Goal: Task Accomplishment & Management: Manage account settings

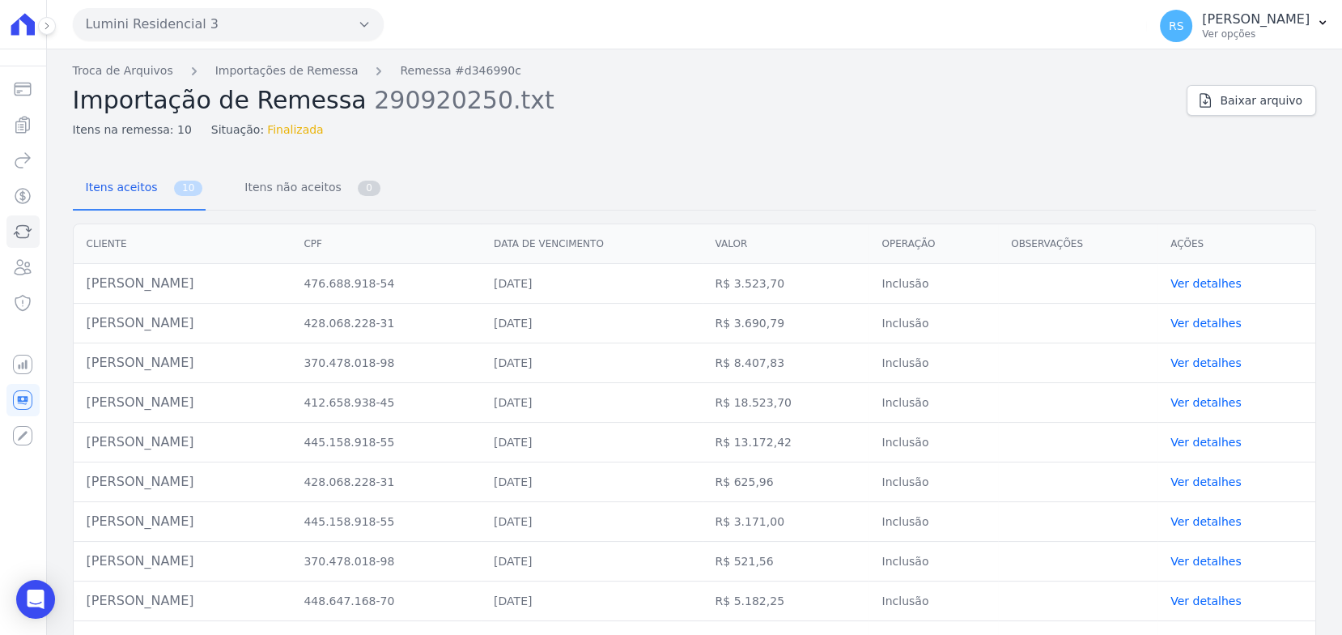
click at [163, 27] on button "Lumini Residencial 3" at bounding box center [228, 24] width 311 height 32
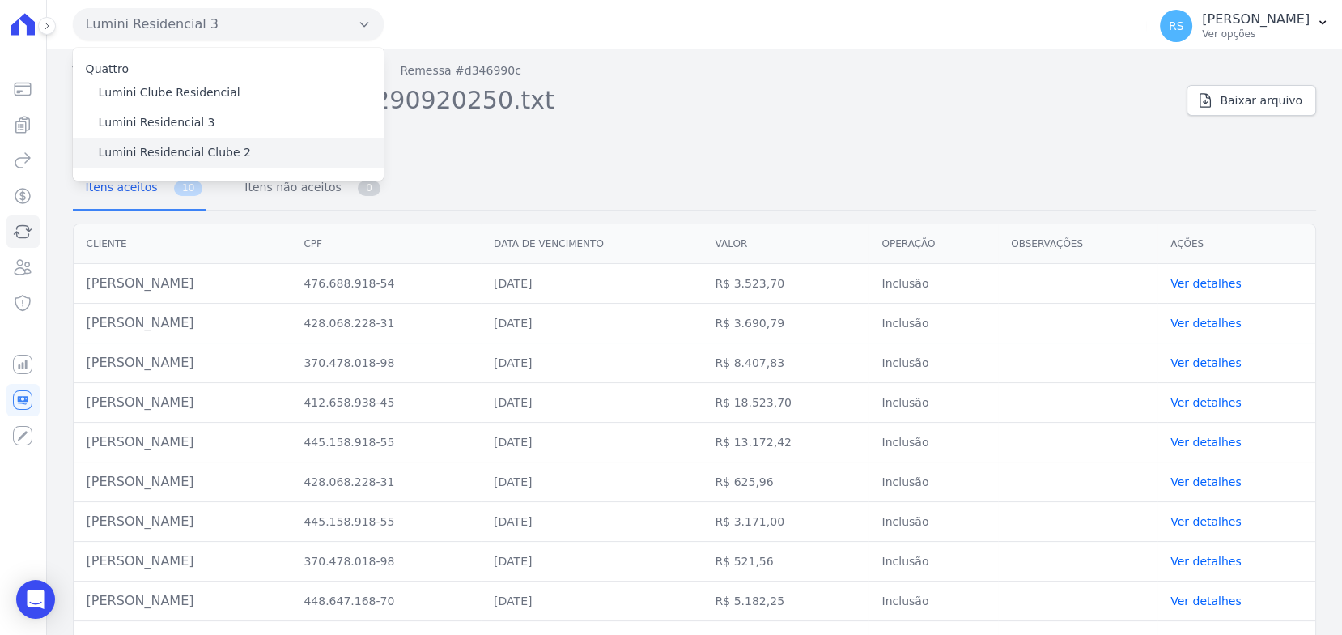
click at [200, 152] on label "Lumini Residencial Clube 2" at bounding box center [175, 152] width 152 height 17
click at [0, 0] on input "Lumini Residencial Clube 2" at bounding box center [0, 0] width 0 height 0
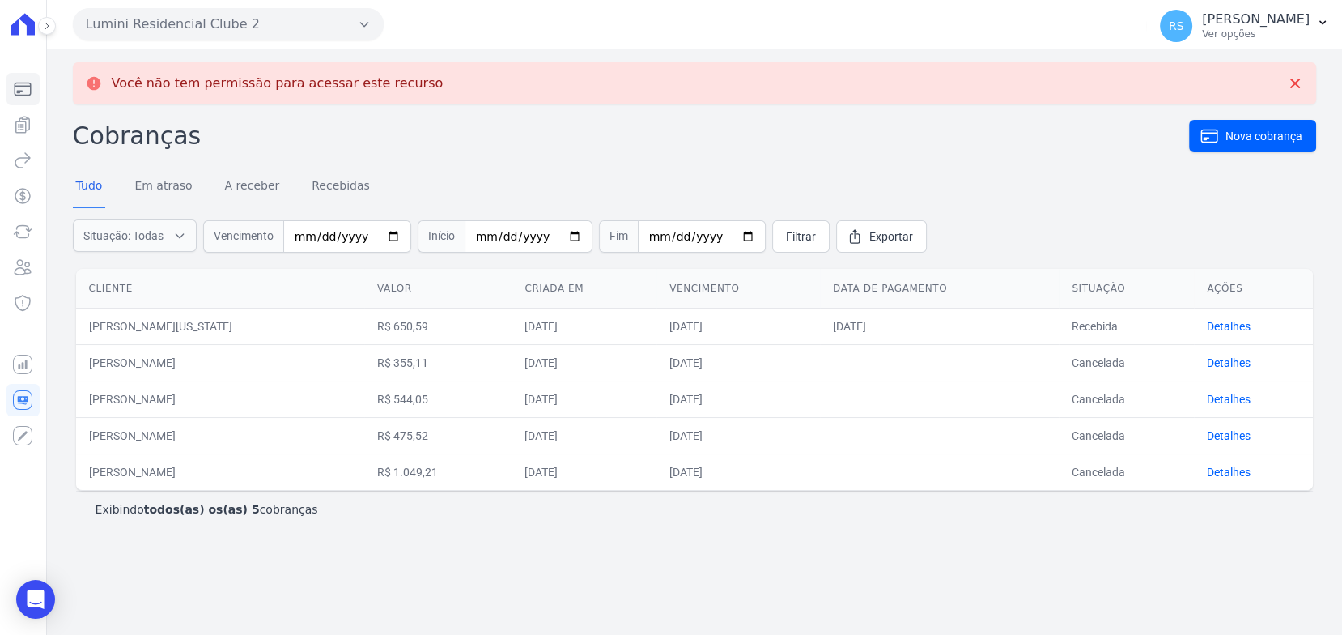
click at [306, 56] on div "Você não tem permissão para acessar este recurso Cobranças Nova cobrança Tudo E…" at bounding box center [694, 341] width 1295 height 585
click at [24, 90] on icon "Sidebar" at bounding box center [22, 88] width 19 height 19
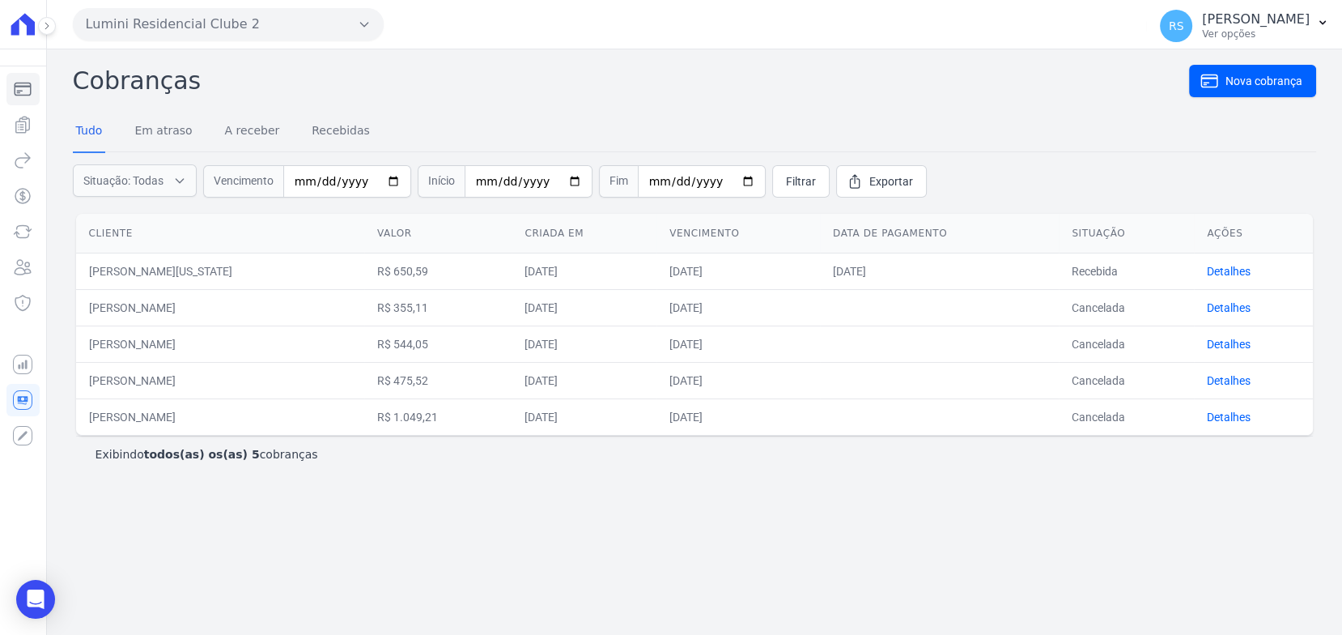
click at [28, 25] on icon at bounding box center [22, 24] width 23 height 22
click at [738, 62] on h2 "Cobranças" at bounding box center [631, 80] width 1116 height 36
click at [24, 21] on icon at bounding box center [22, 24] width 23 height 22
click at [28, 91] on icon "Sidebar" at bounding box center [22, 88] width 19 height 19
click at [23, 45] on div at bounding box center [22, 24] width 33 height 49
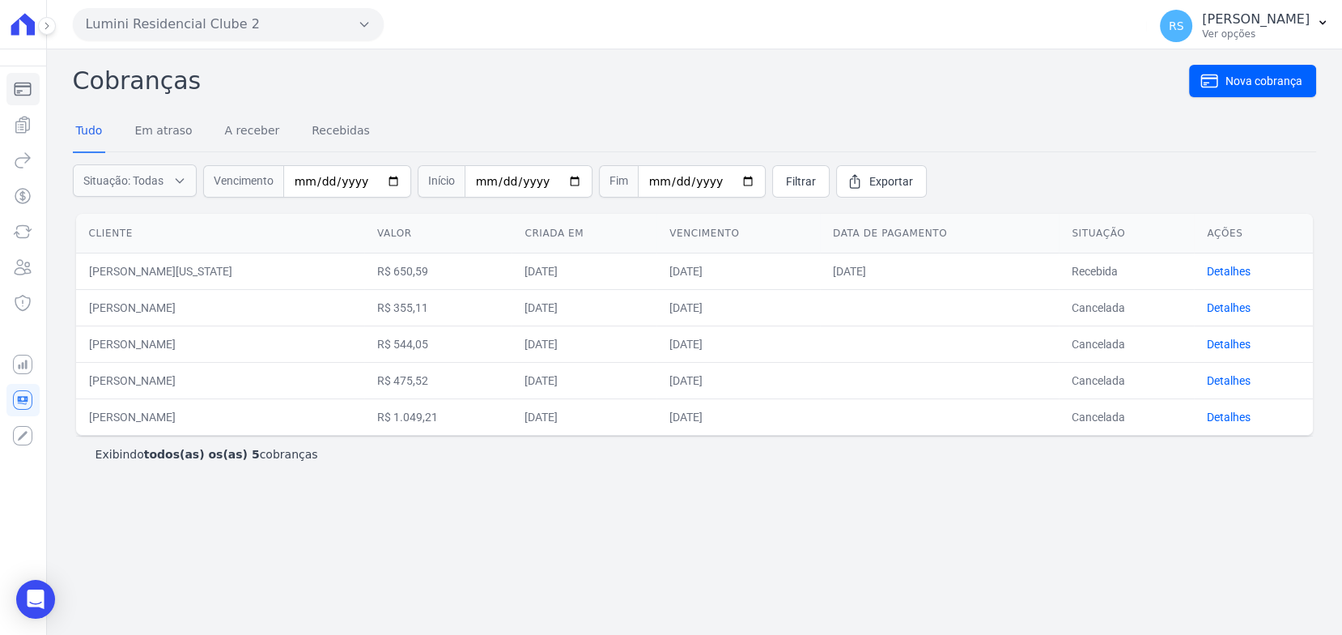
click at [25, 15] on icon at bounding box center [22, 24] width 23 height 22
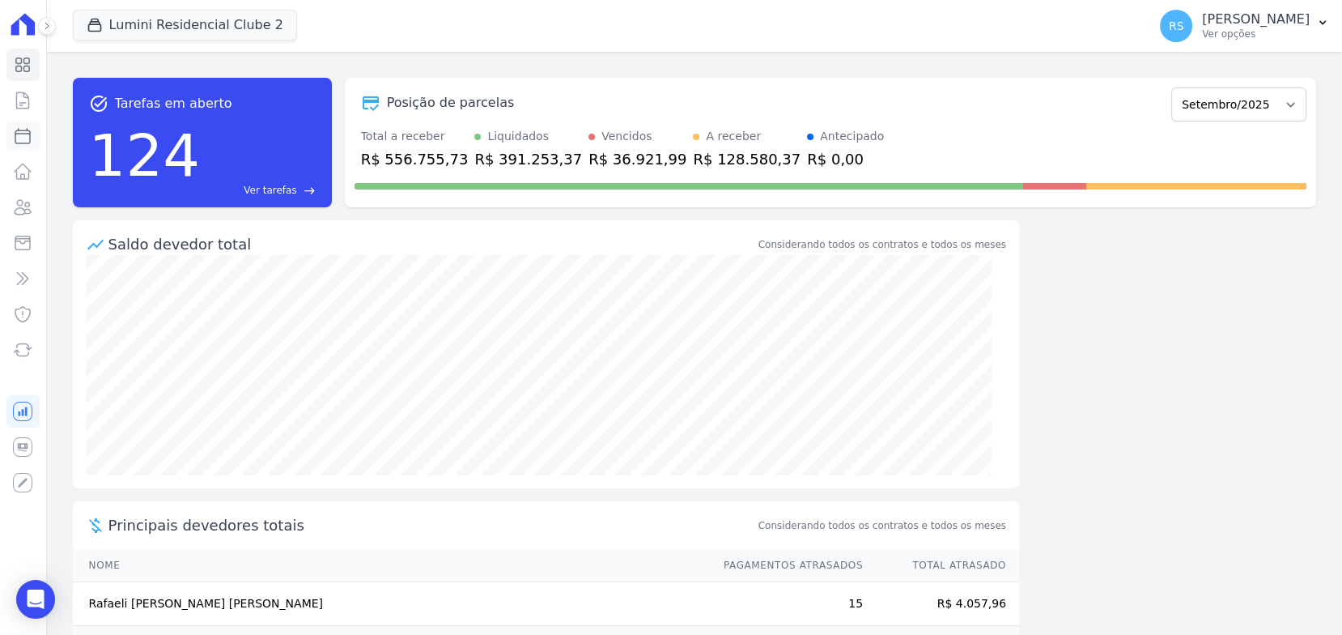
click at [17, 133] on icon at bounding box center [22, 136] width 15 height 15
select select
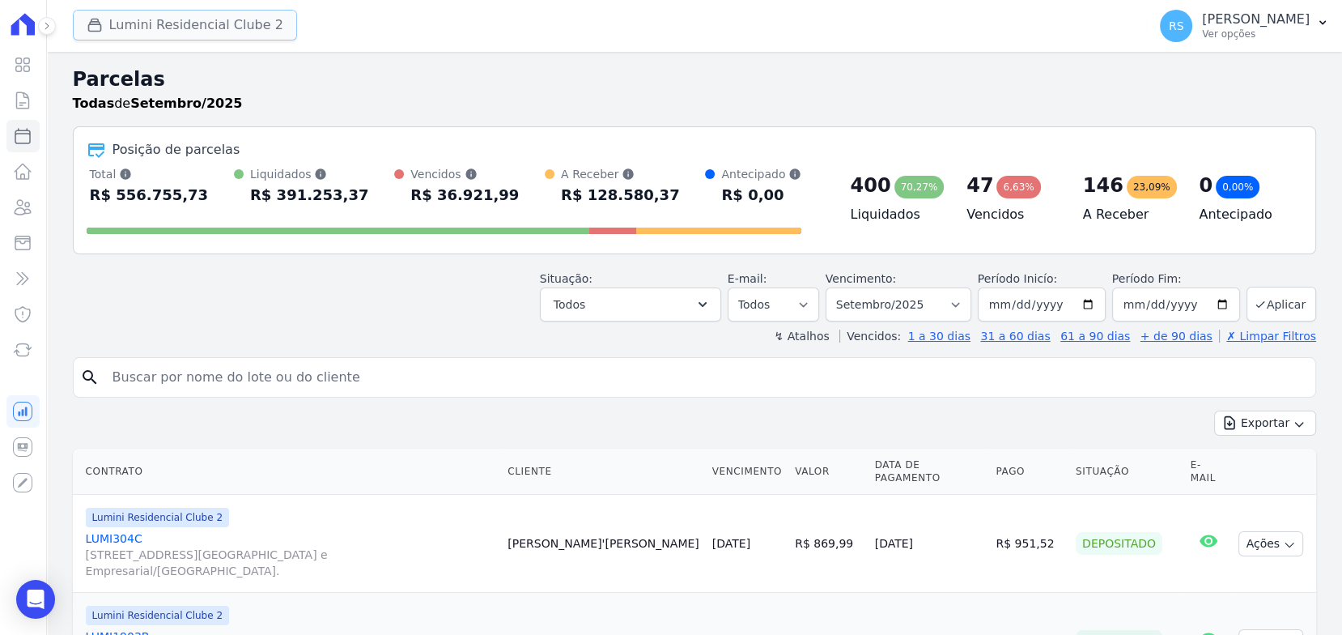
click at [245, 25] on button "Lumini Residencial Clube 2" at bounding box center [185, 25] width 224 height 31
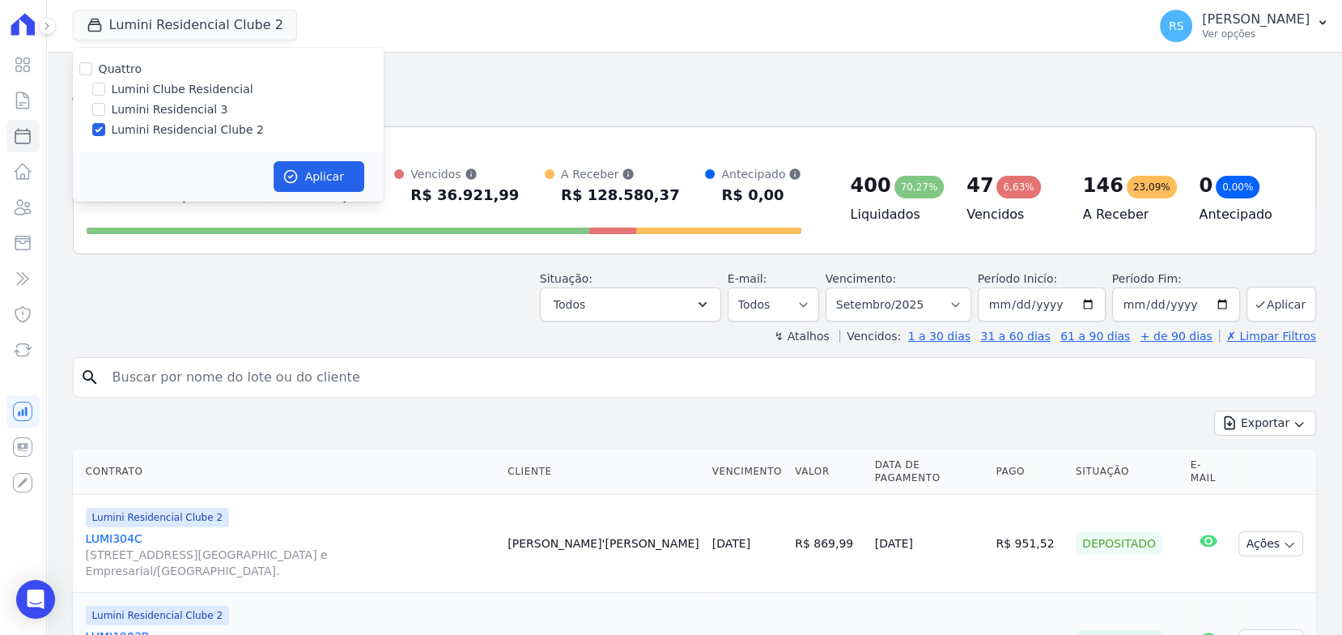
drag, startPoint x: 181, startPoint y: 112, endPoint x: 406, endPoint y: 70, distance: 229.0
click at [406, 70] on h2 "Parcelas" at bounding box center [695, 79] width 1244 height 29
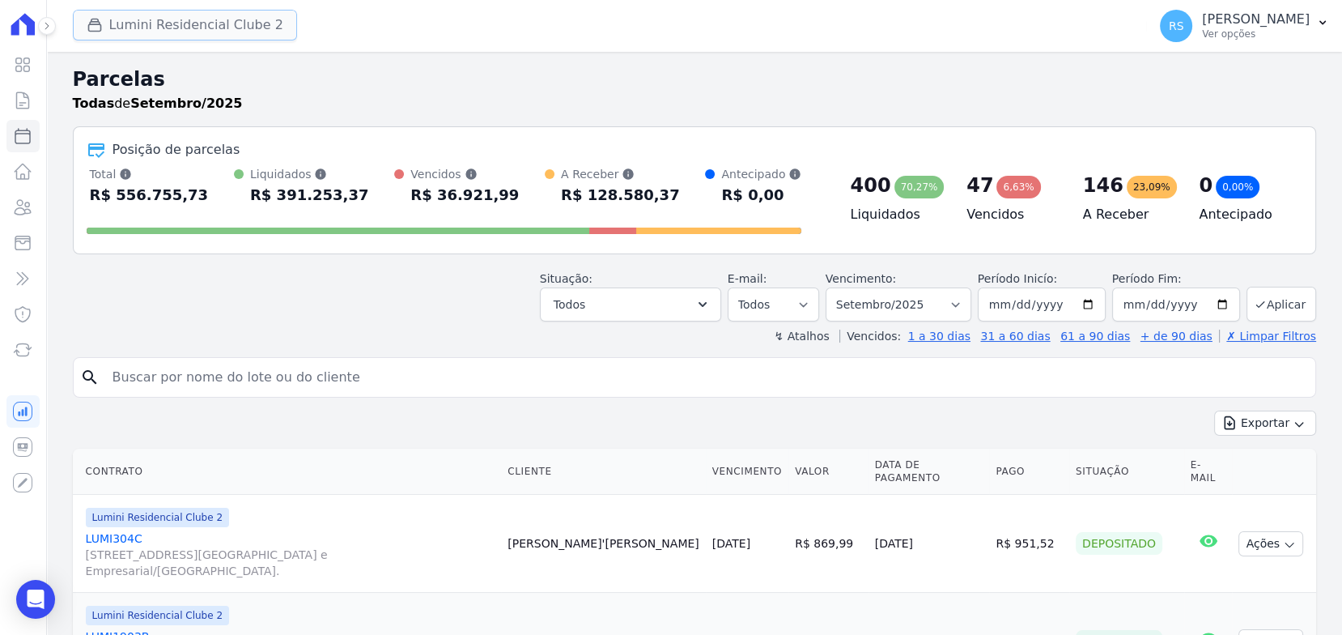
click at [147, 34] on button "Lumini Residencial Clube 2" at bounding box center [185, 25] width 224 height 31
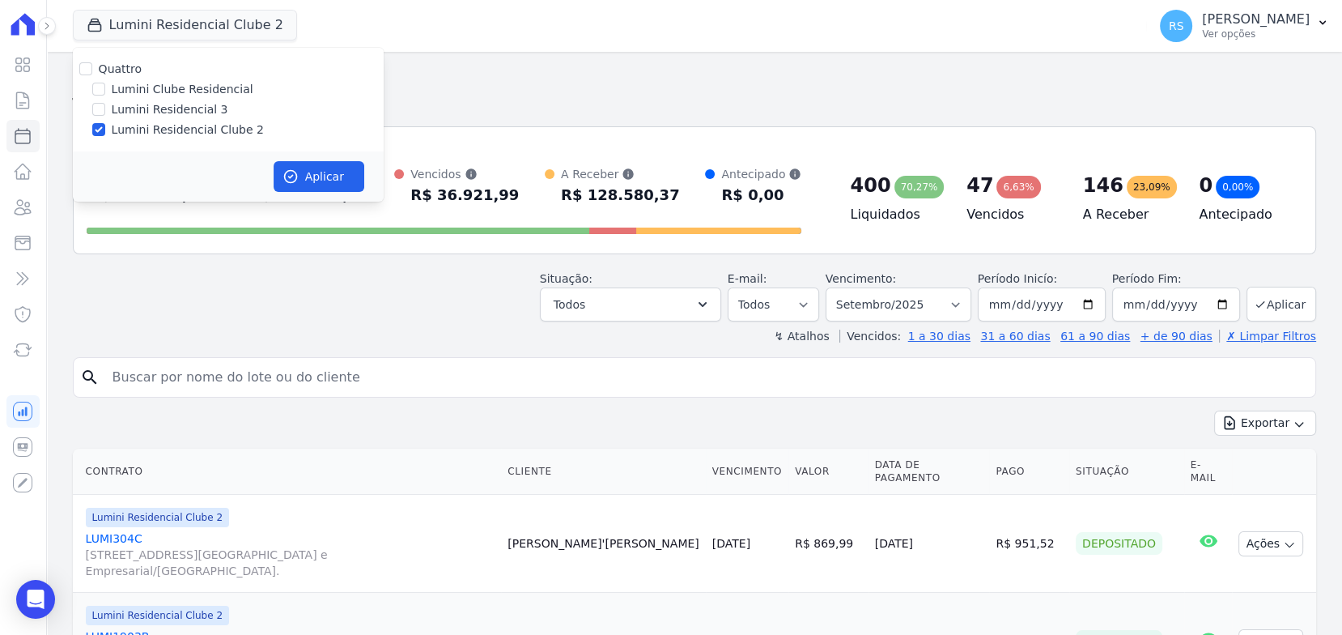
drag, startPoint x: 98, startPoint y: 107, endPoint x: 812, endPoint y: 10, distance: 720.7
click at [812, 10] on div "Lumini Residencial Clube 2 Quattro Lumini Clube Residencial Lumini Residencial …" at bounding box center [607, 25] width 1069 height 53
click at [399, 368] on input "search" at bounding box center [706, 377] width 1206 height 32
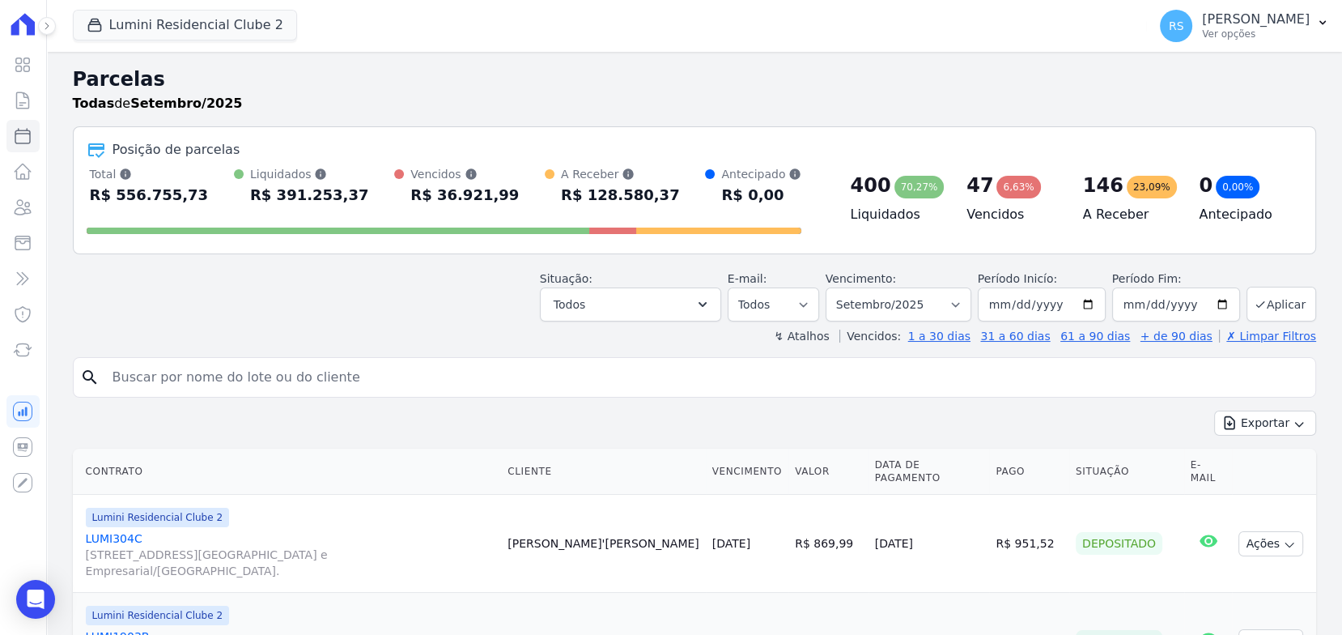
paste input "Claudia Annegreth"
type input "Claudia Annegreth"
select select
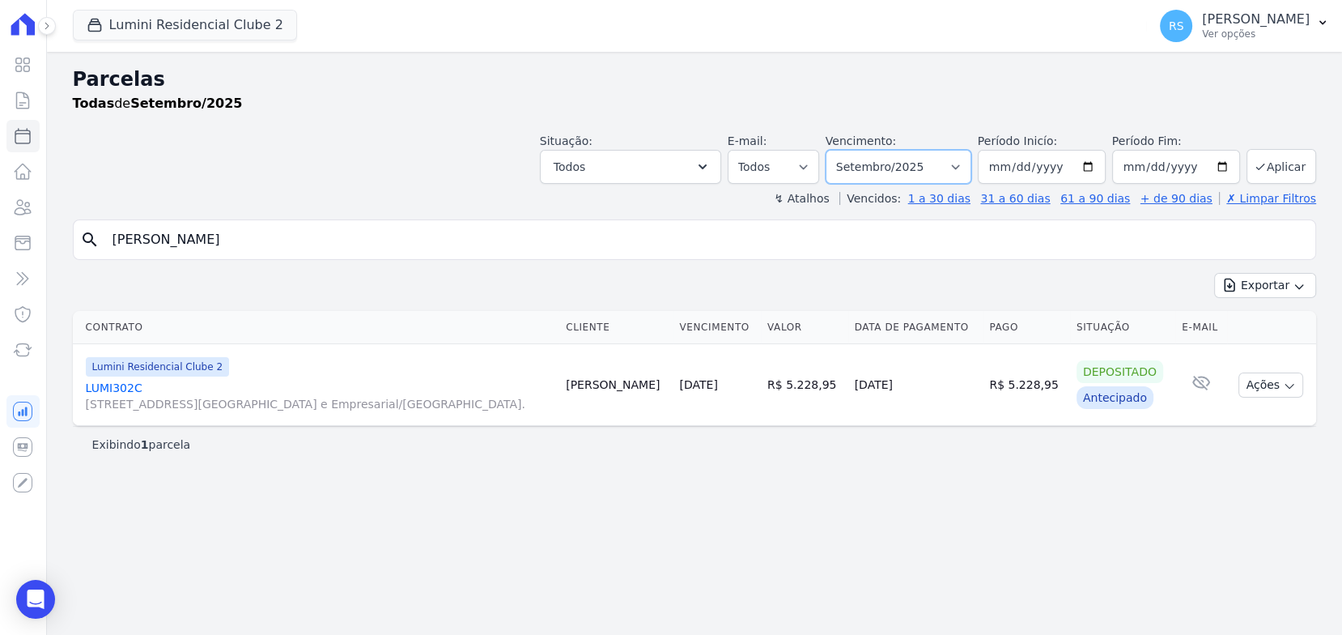
click at [972, 163] on select "Filtrar por período ──────── Todos os meses Março/2024 Abril/2024 Maio/2024 Jun…" at bounding box center [899, 167] width 146 height 34
select select "10/2025"
click at [849, 150] on select "Filtrar por período ──────── Todos os meses Março/2024 Abril/2024 Maio/2024 Jun…" at bounding box center [899, 167] width 146 height 34
select select
click at [122, 388] on link "LUMI302C Alameda Rio Negro, 503, Sala 207, Alphaville Centro Industrial e Empre…" at bounding box center [319, 396] width 466 height 32
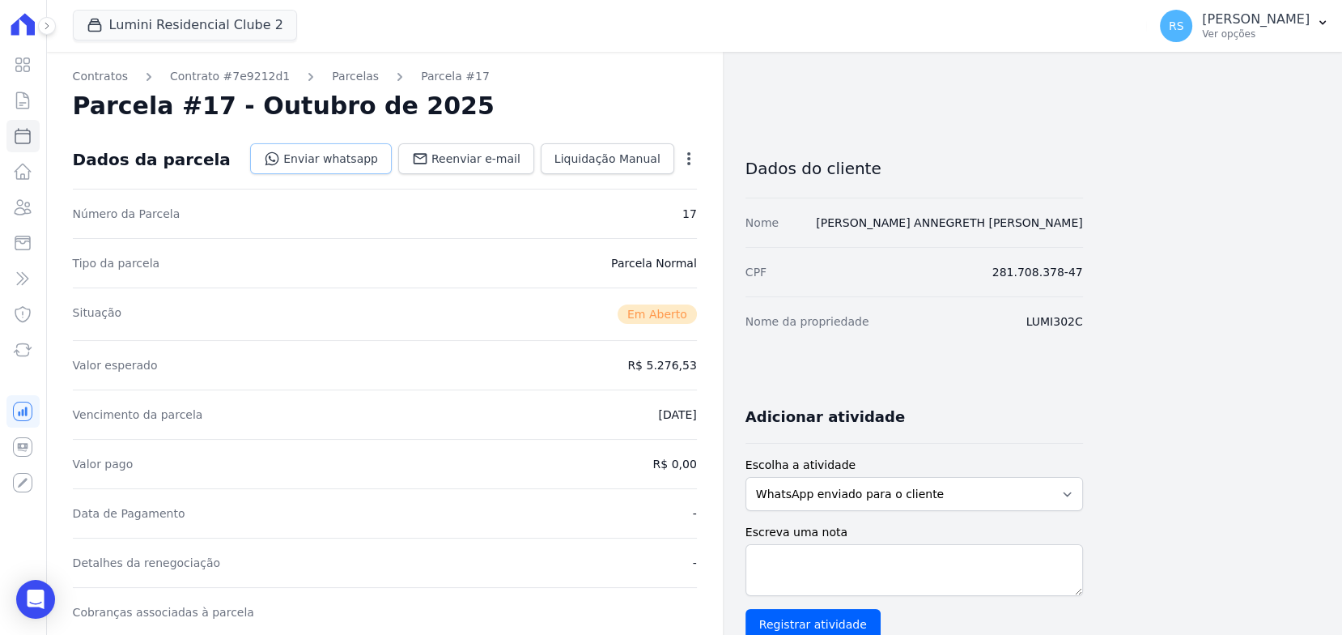
click at [362, 168] on link "Enviar whatsapp" at bounding box center [321, 158] width 142 height 31
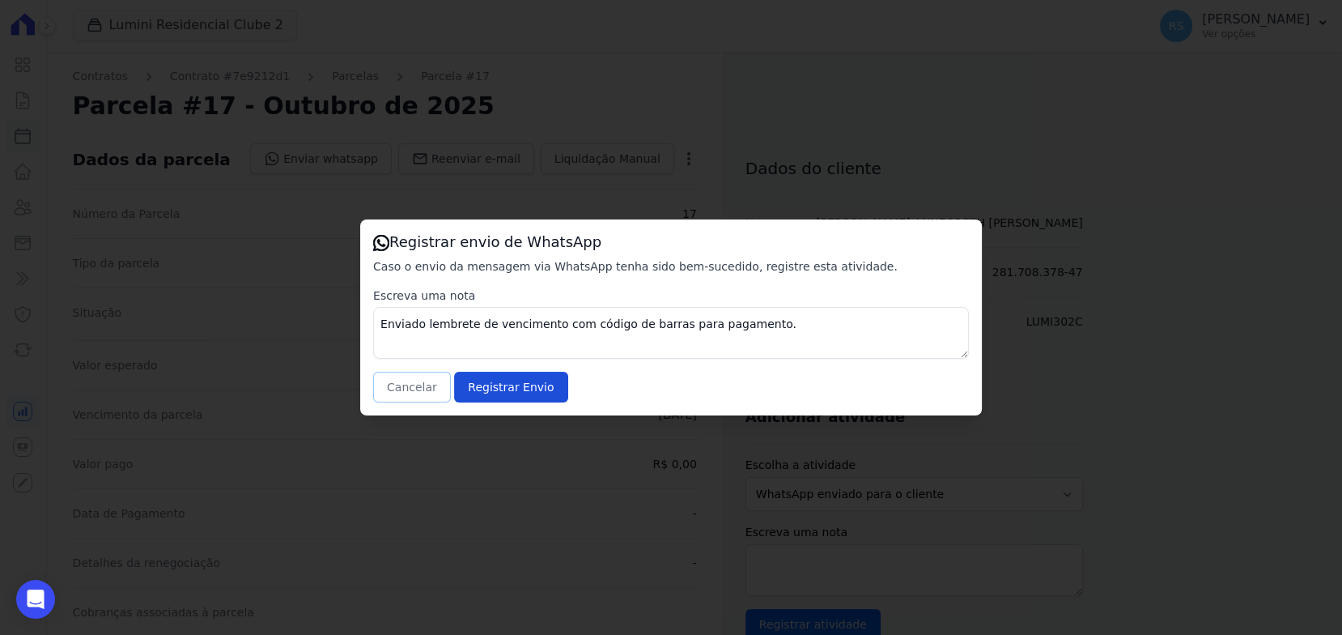
click at [403, 382] on button "Cancelar" at bounding box center [412, 387] width 78 height 31
